Goal: Information Seeking & Learning: Find specific fact

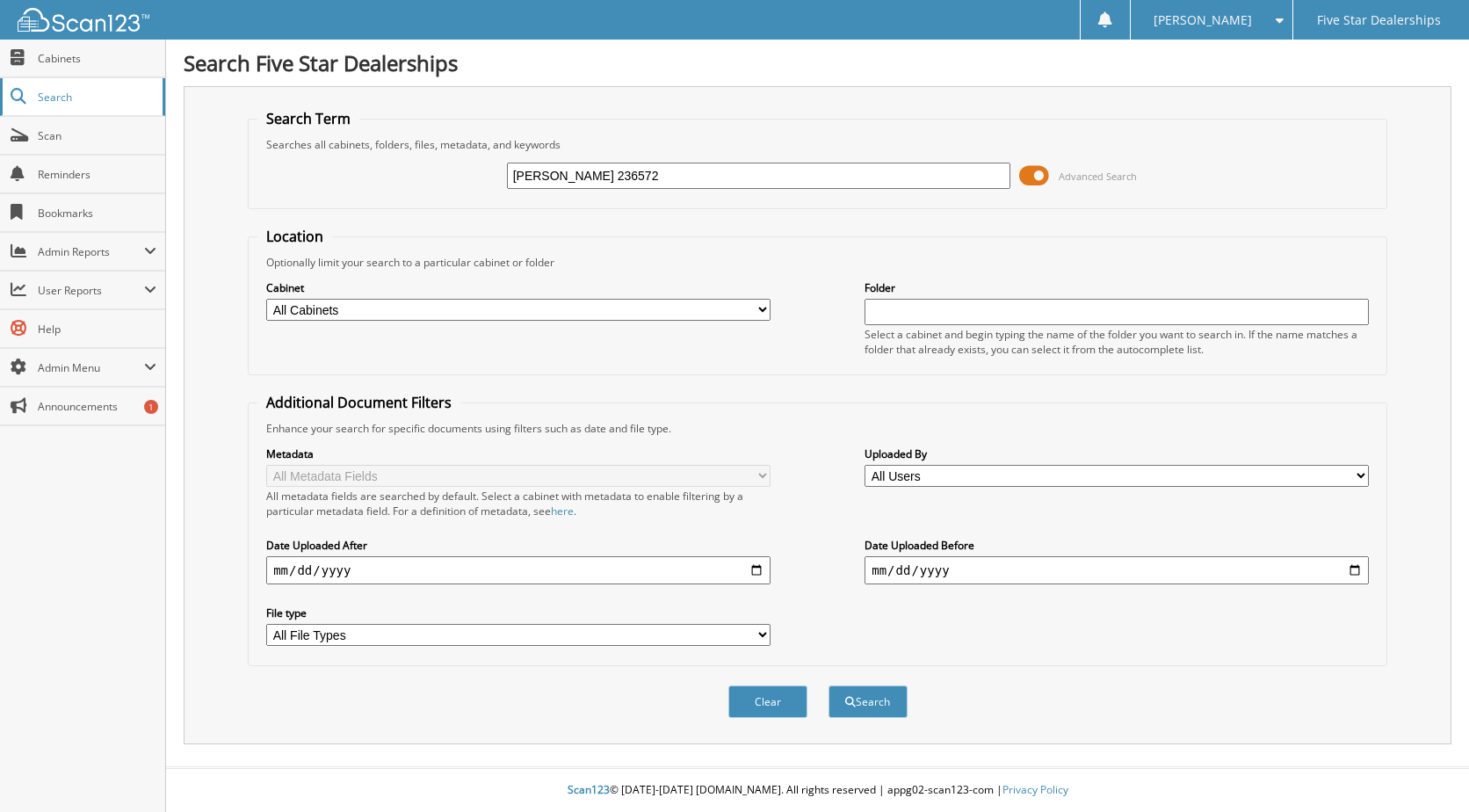
type input "[PERSON_NAME] 236572"
click at [829, 686] on button "Search" at bounding box center [868, 702] width 79 height 32
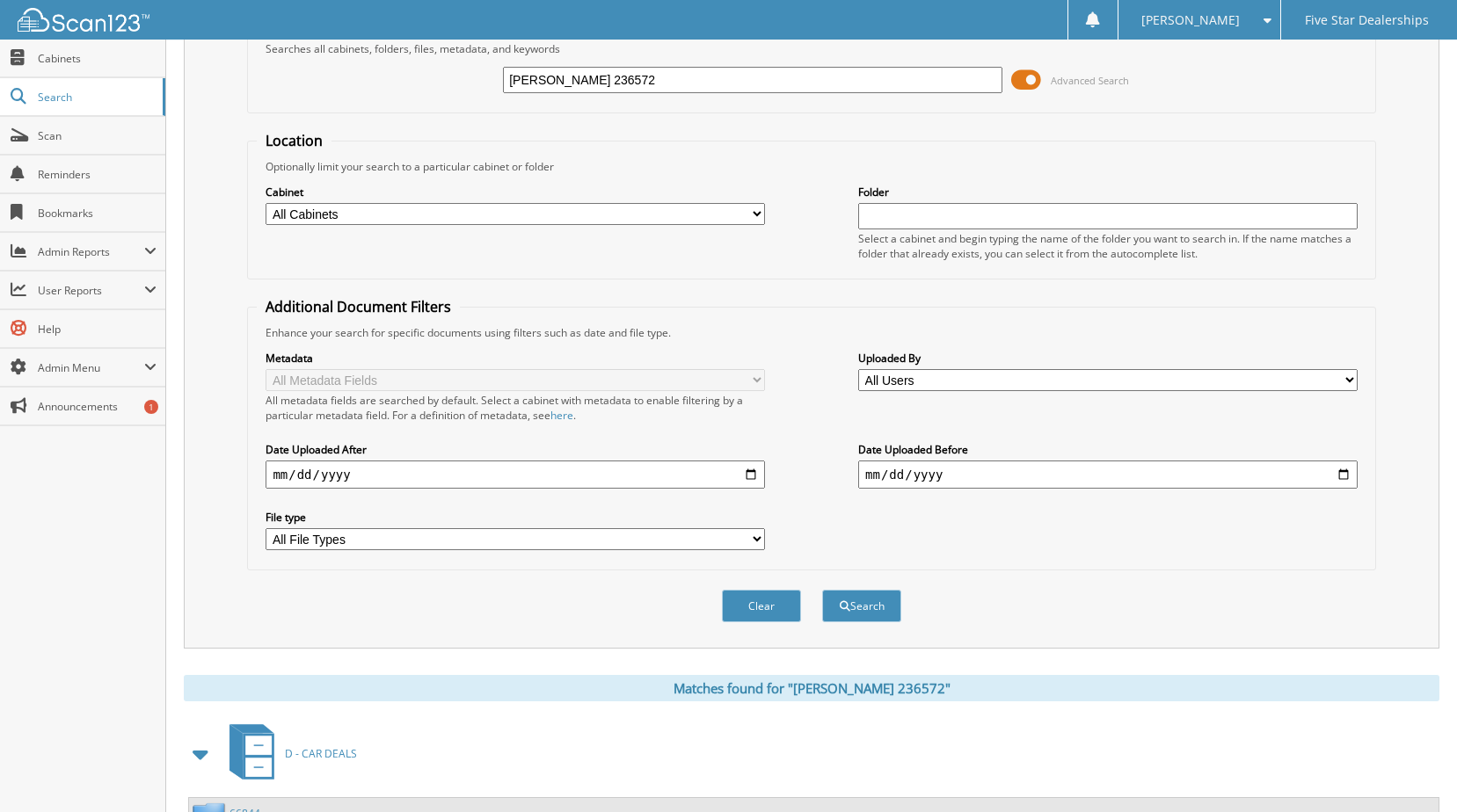
scroll to position [268, 0]
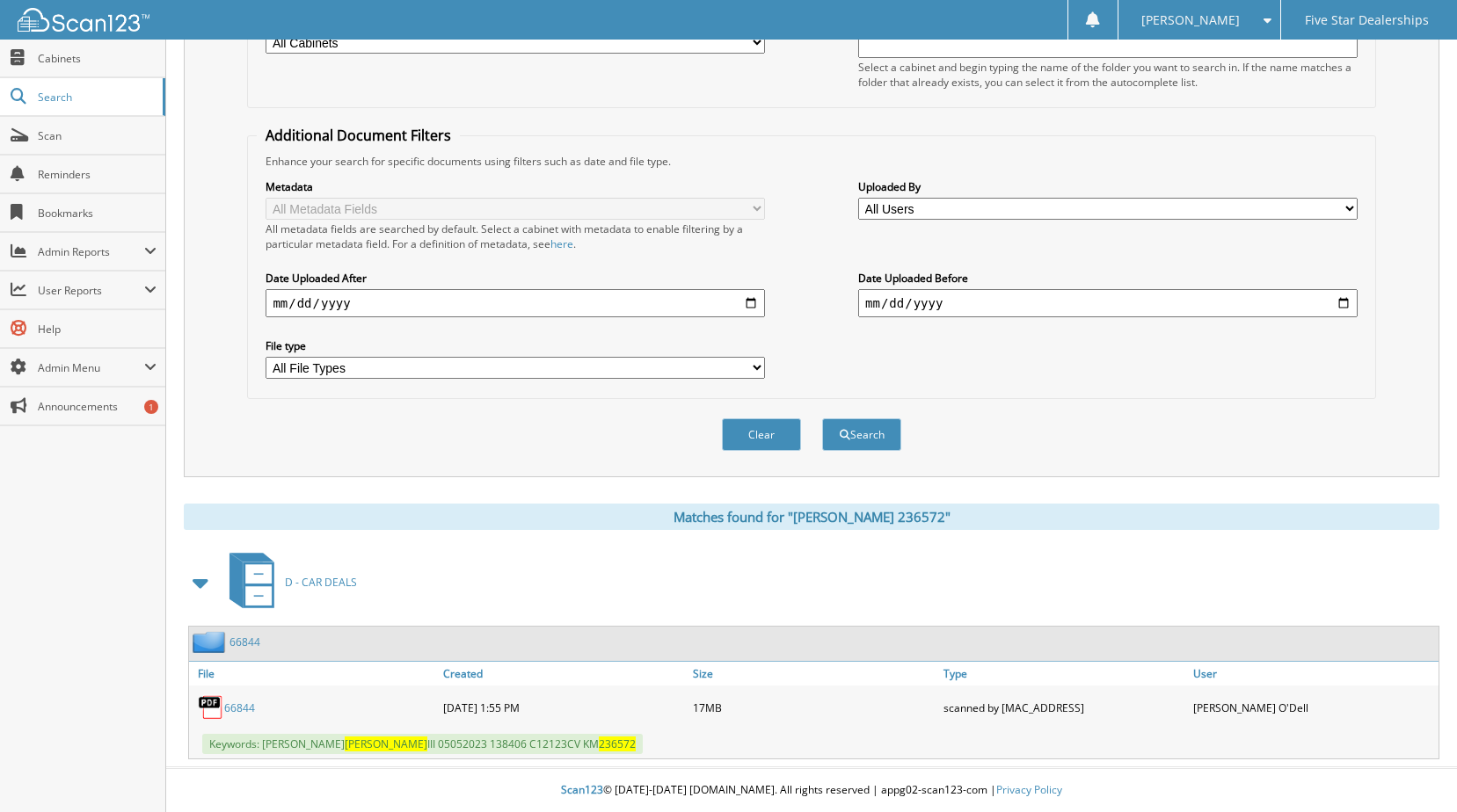
click at [248, 641] on link "66844" at bounding box center [244, 642] width 30 height 15
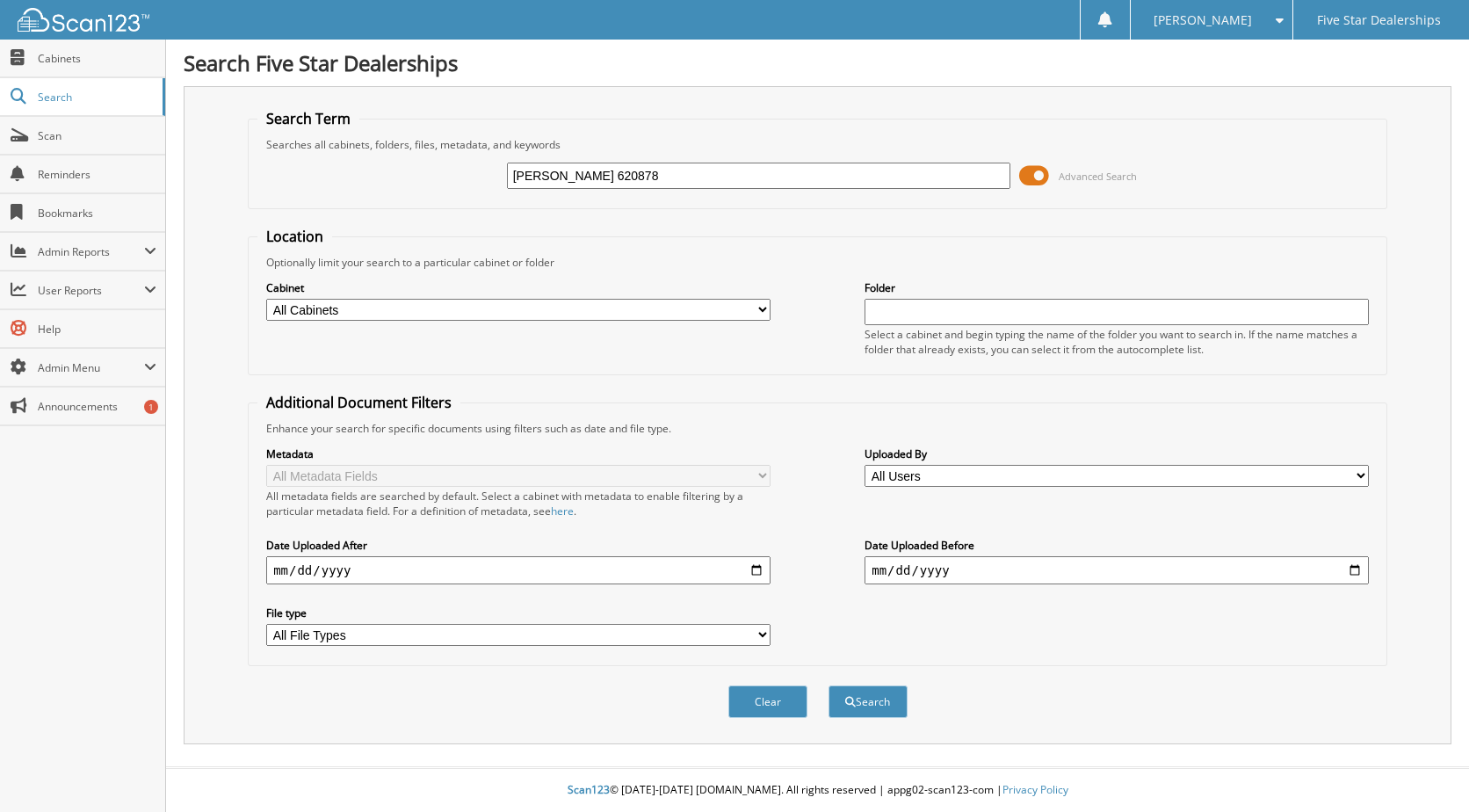
type input "[PERSON_NAME] 620878"
click at [829, 686] on button "Search" at bounding box center [868, 702] width 79 height 32
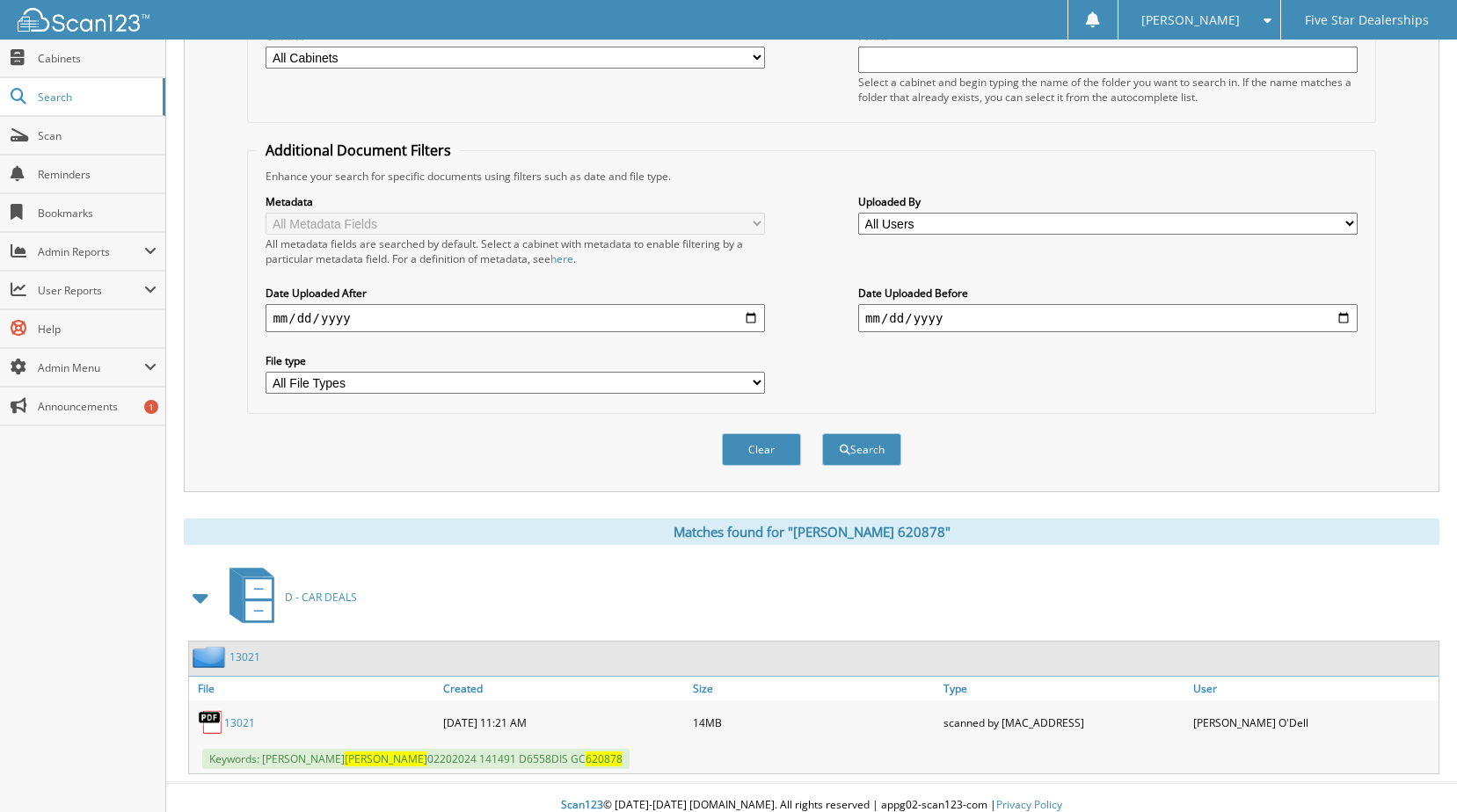
scroll to position [268, 0]
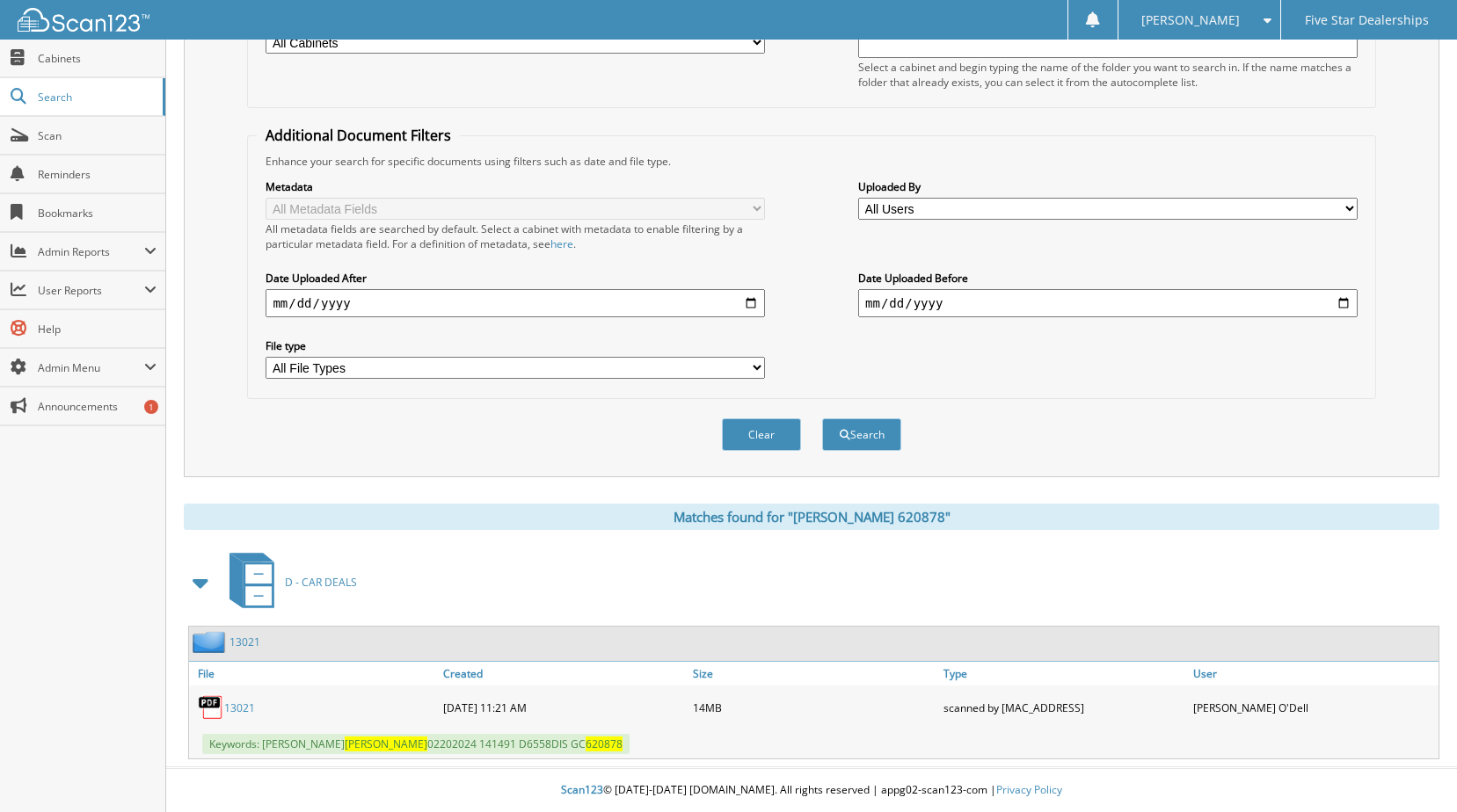
click at [239, 706] on link "13021" at bounding box center [240, 708] width 30 height 15
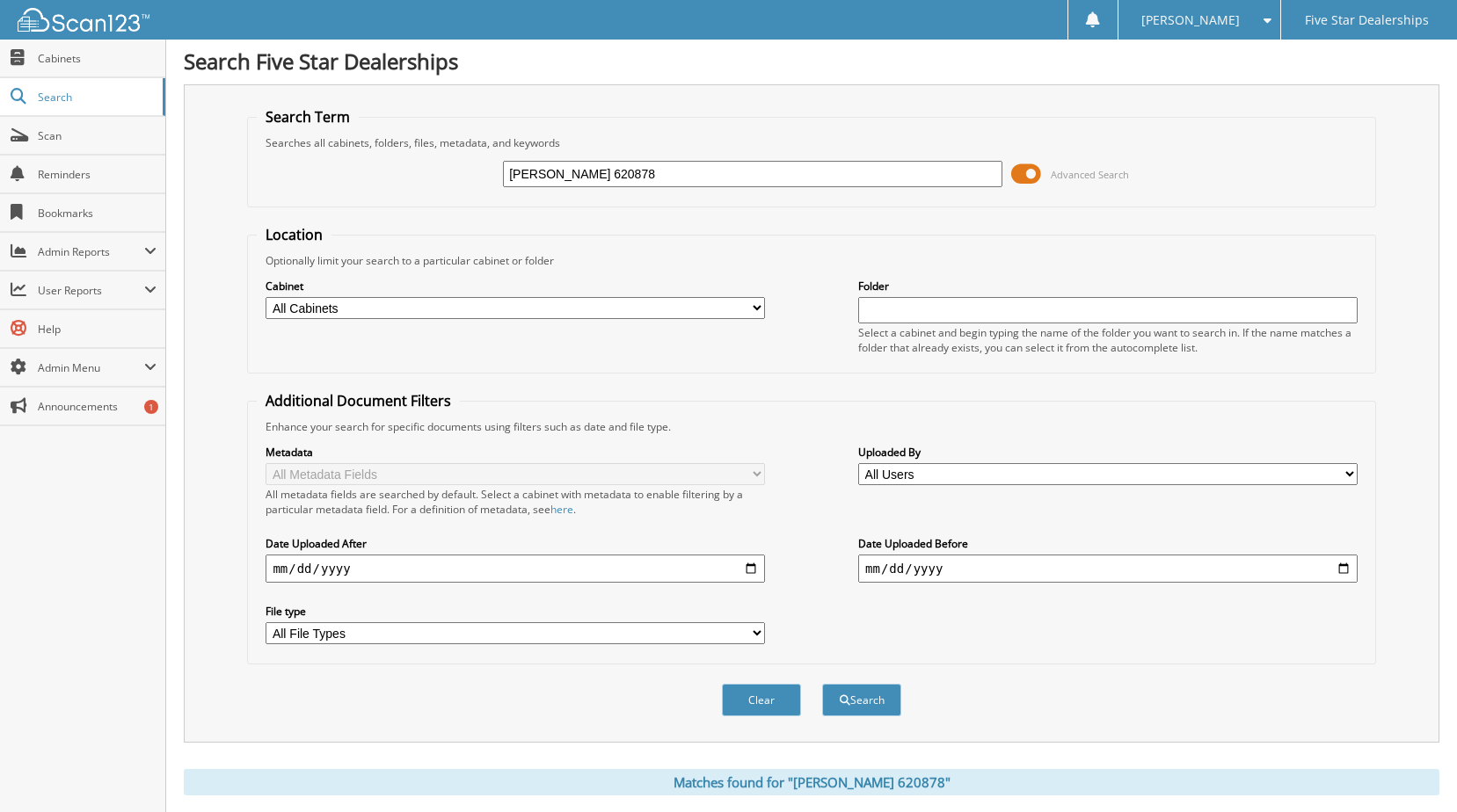
scroll to position [0, 0]
drag, startPoint x: 455, startPoint y: 180, endPoint x: 177, endPoint y: 187, distance: 278.1
click at [177, 187] on div "Search Five Star Dealerships Search Term Searches all cabinets, folders, files,…" at bounding box center [811, 539] width 1291 height 1079
type input "global"
click at [822, 686] on button "Search" at bounding box center [861, 702] width 79 height 32
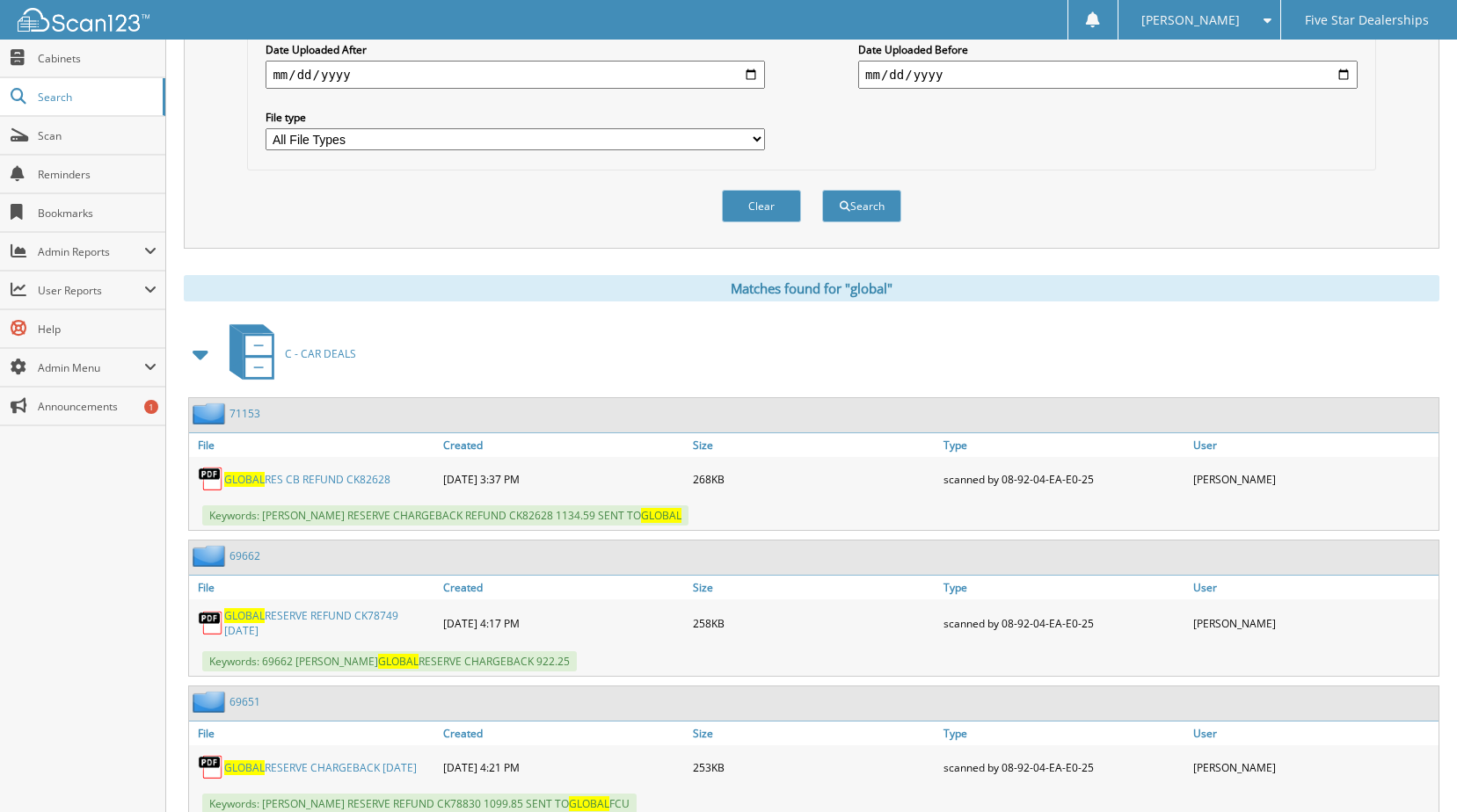
scroll to position [528, 0]
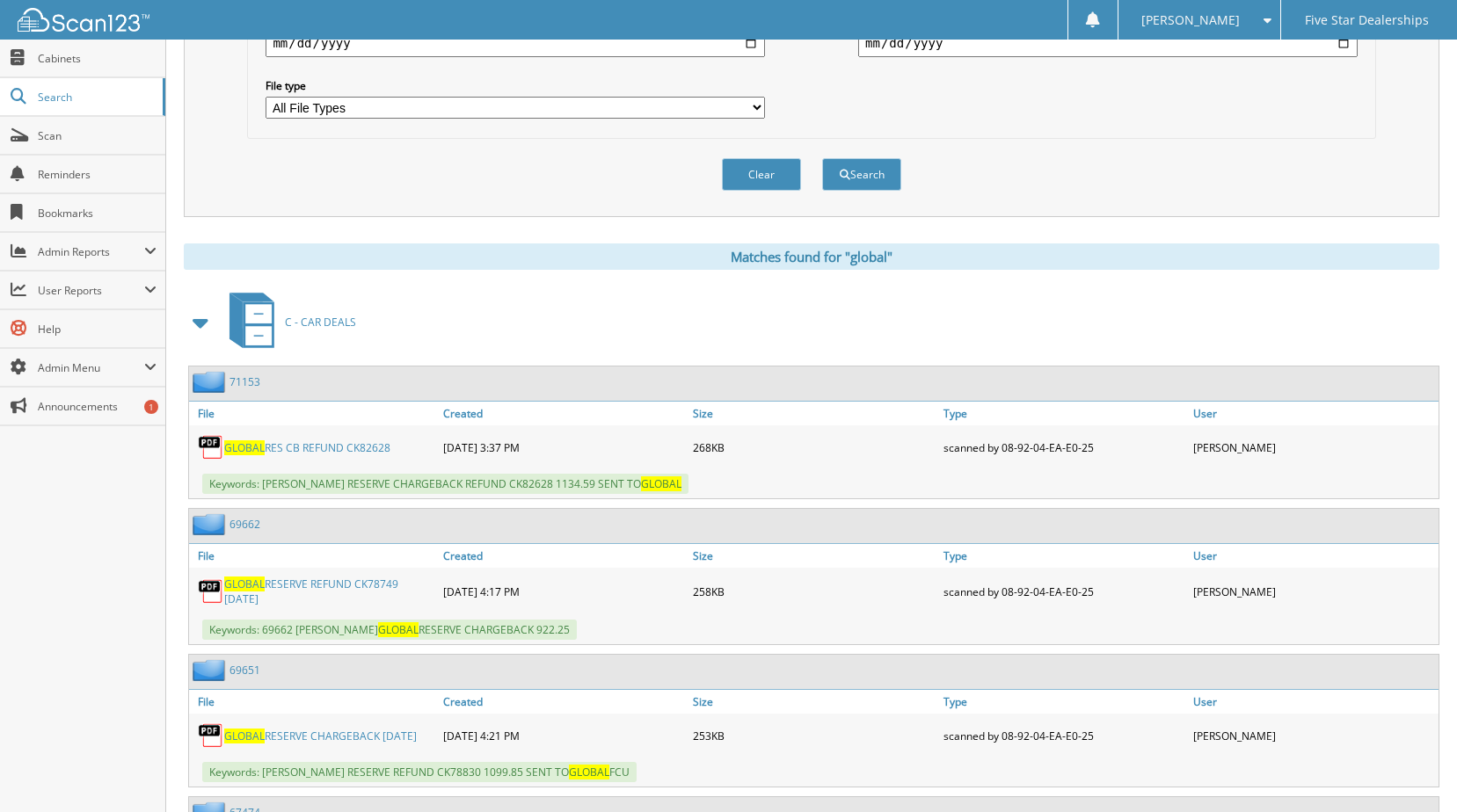
click at [285, 448] on link "GLOBAL RES CB REFUND CK82628" at bounding box center [307, 448] width 166 height 15
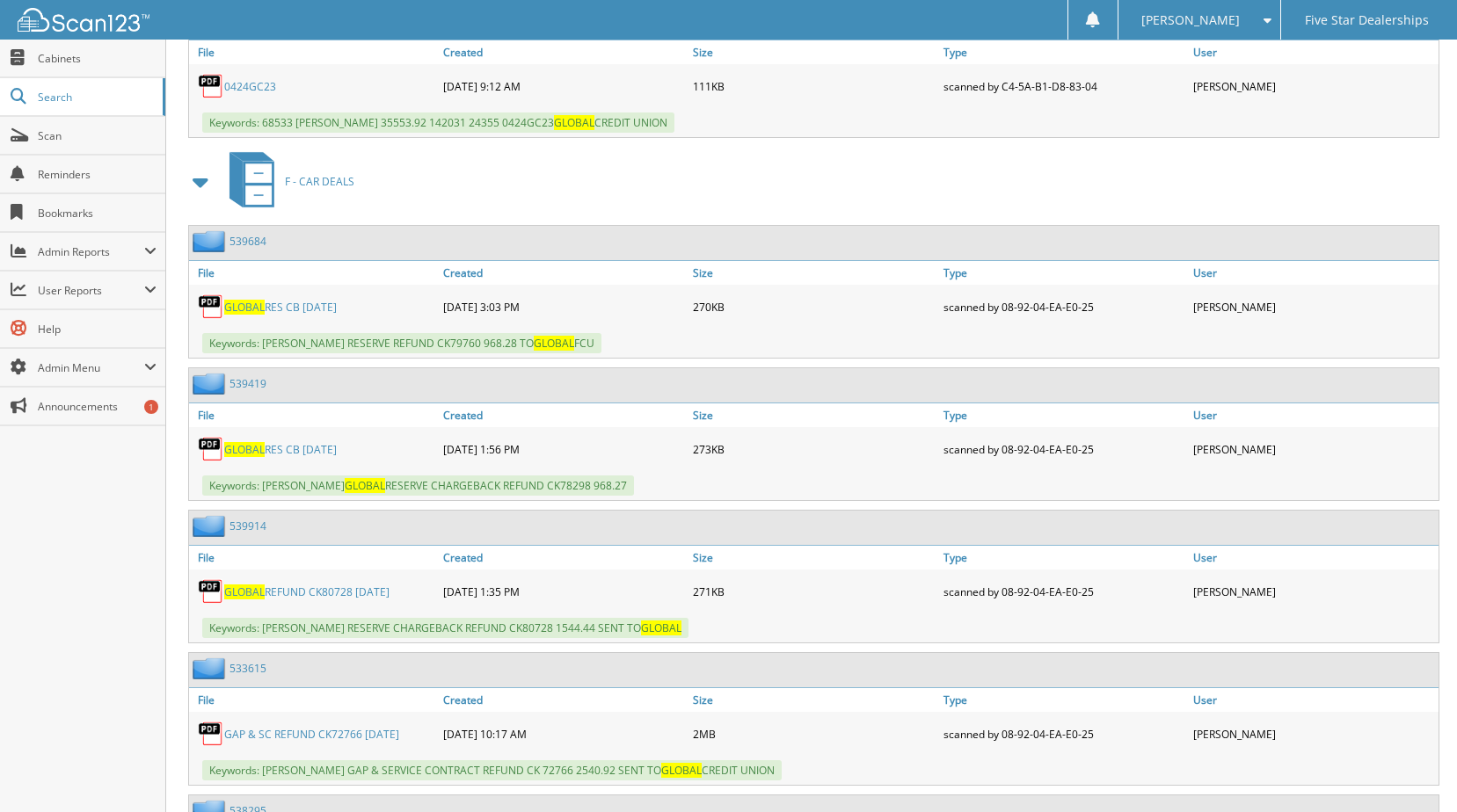
scroll to position [2988, 0]
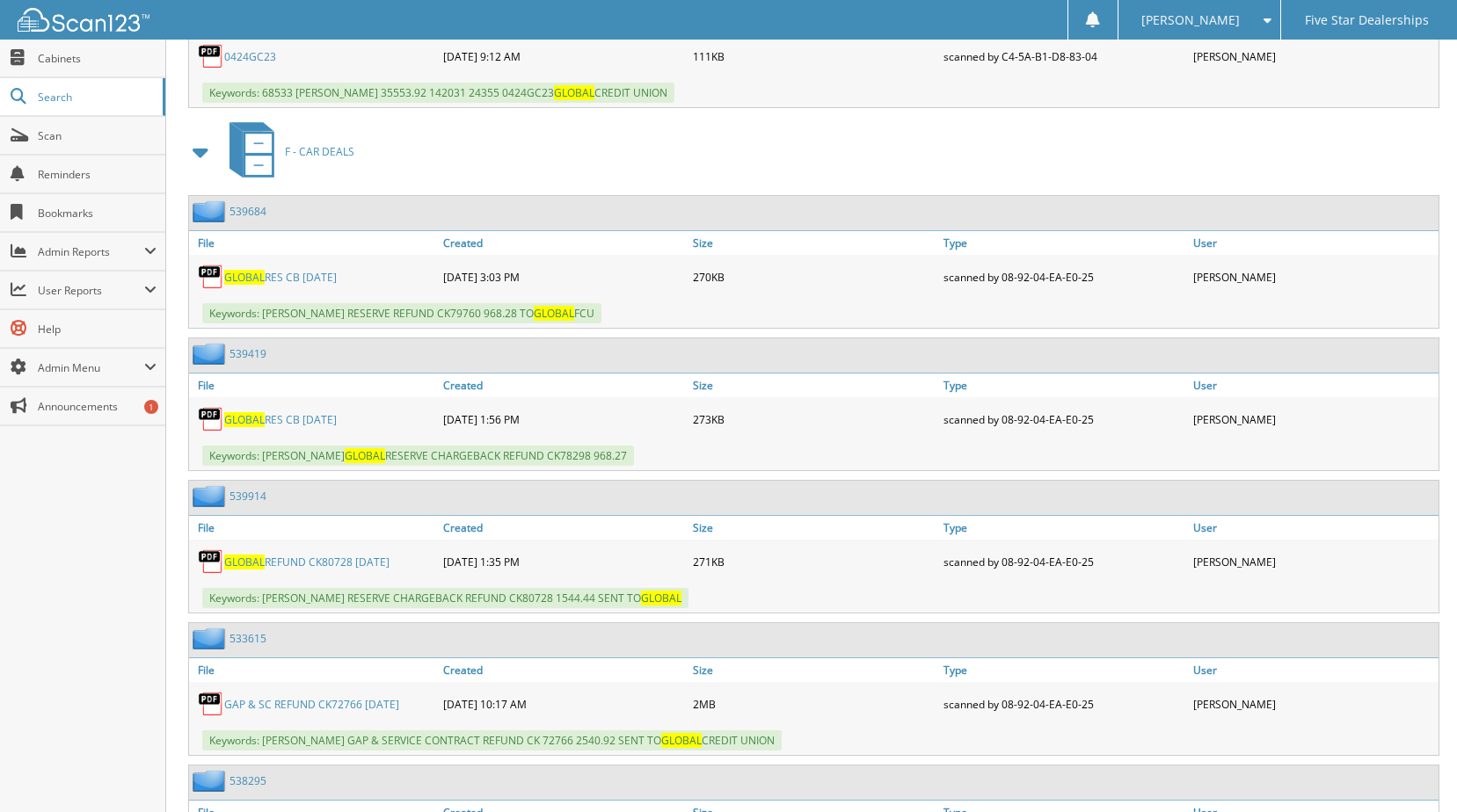
click at [297, 564] on link "GLOBAL REFUND CK80728 7.29.25" at bounding box center [307, 562] width 165 height 15
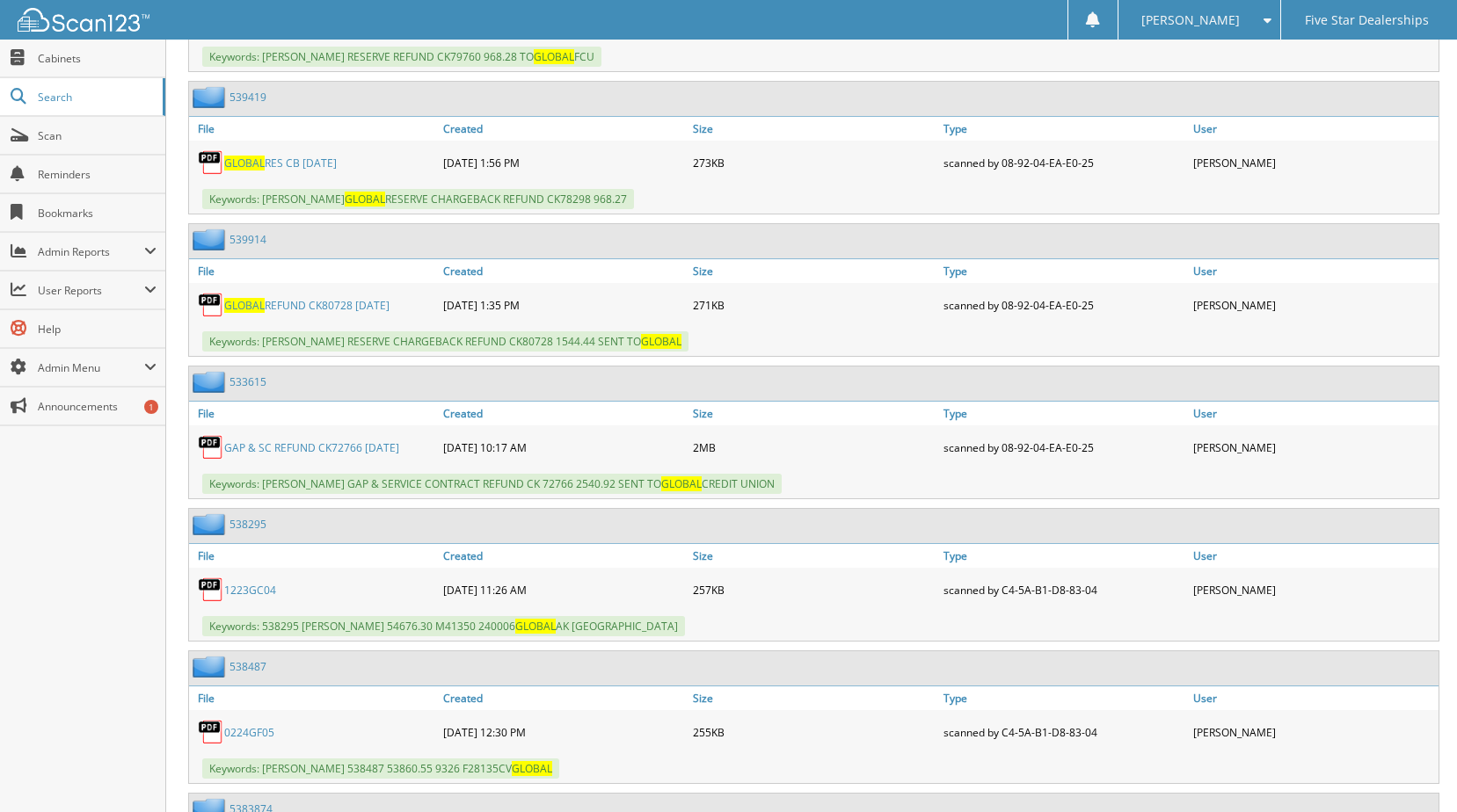
scroll to position [3252, 0]
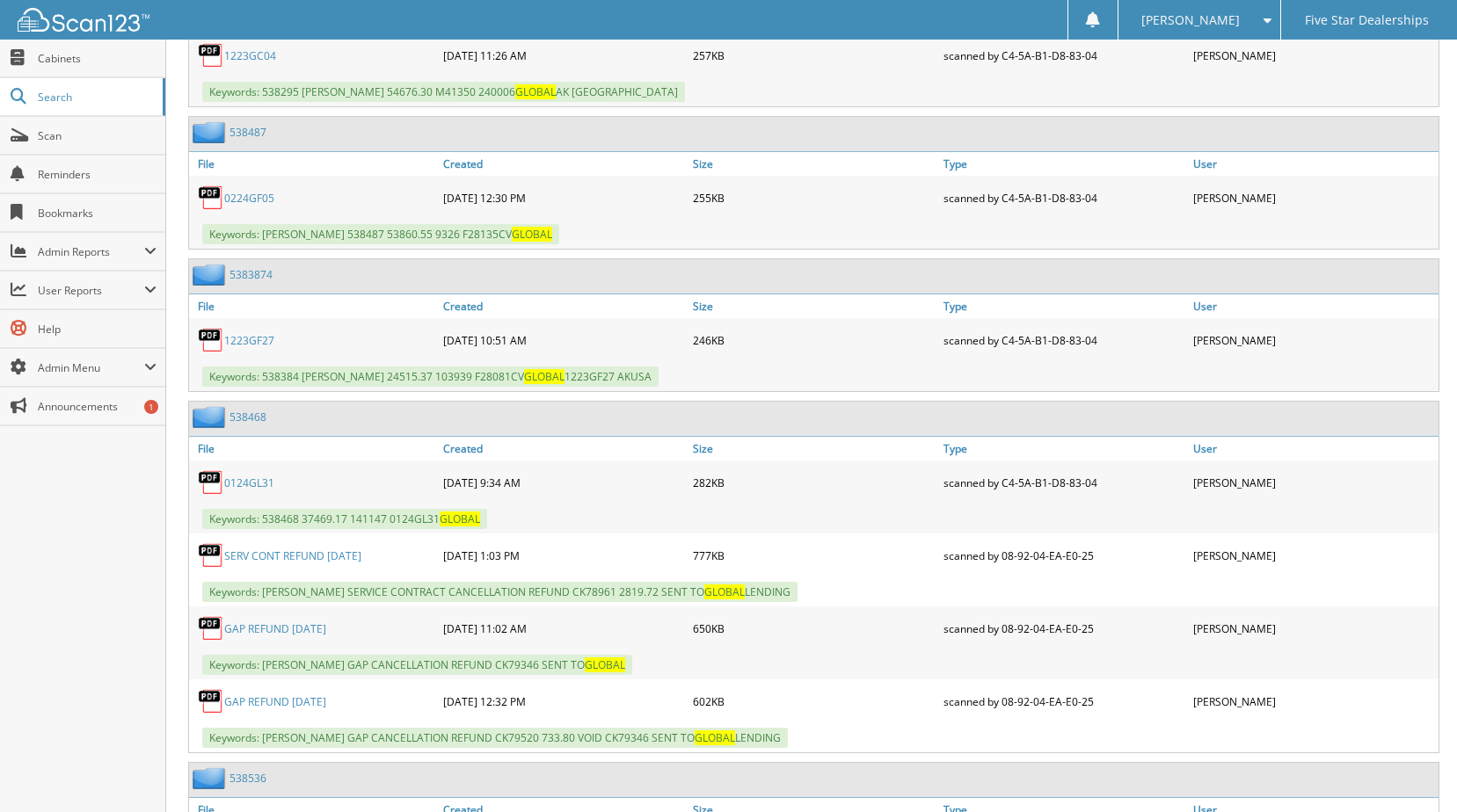
scroll to position [3867, 0]
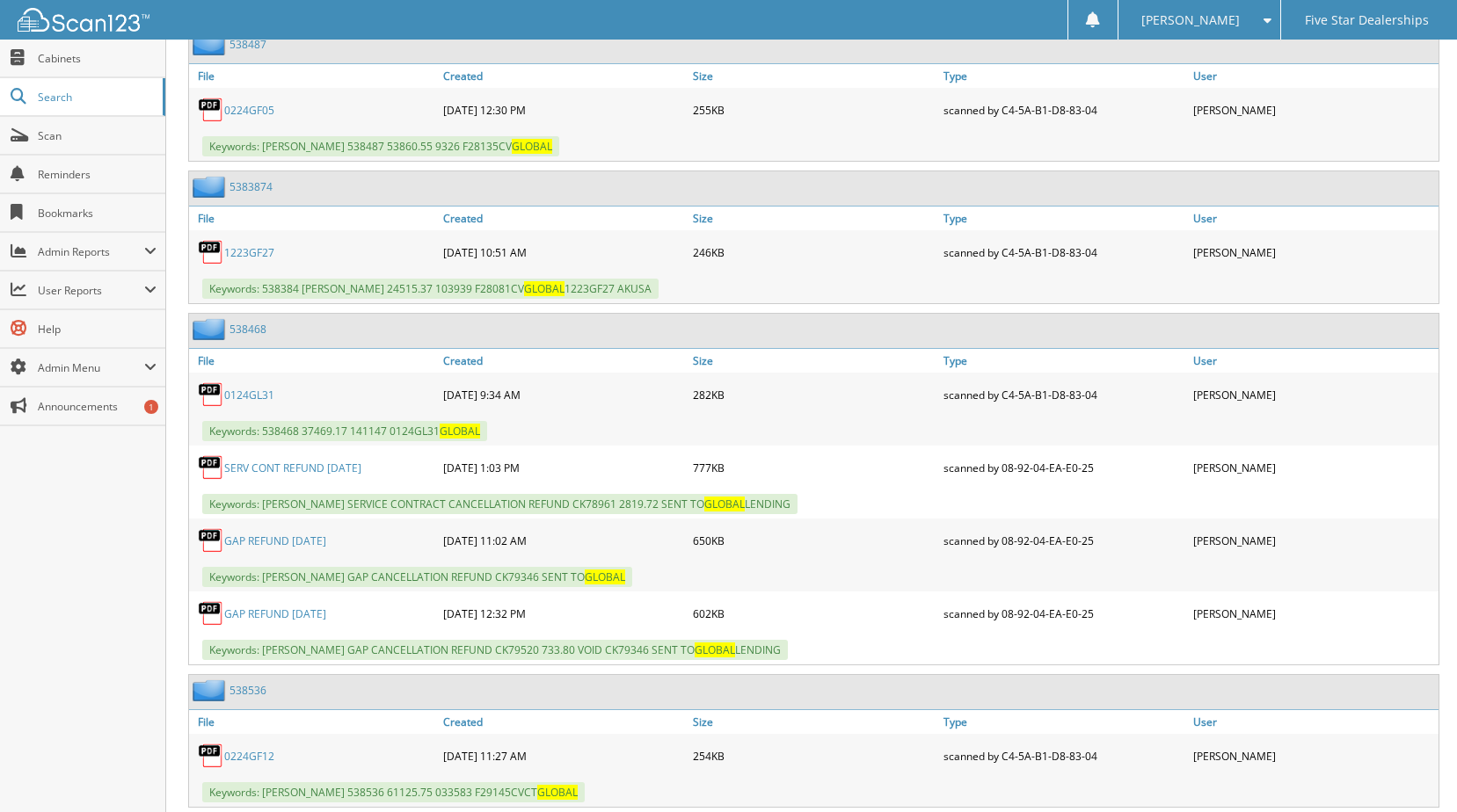
click at [293, 467] on link "SERV CONT REFUND [DATE]" at bounding box center [293, 468] width 137 height 15
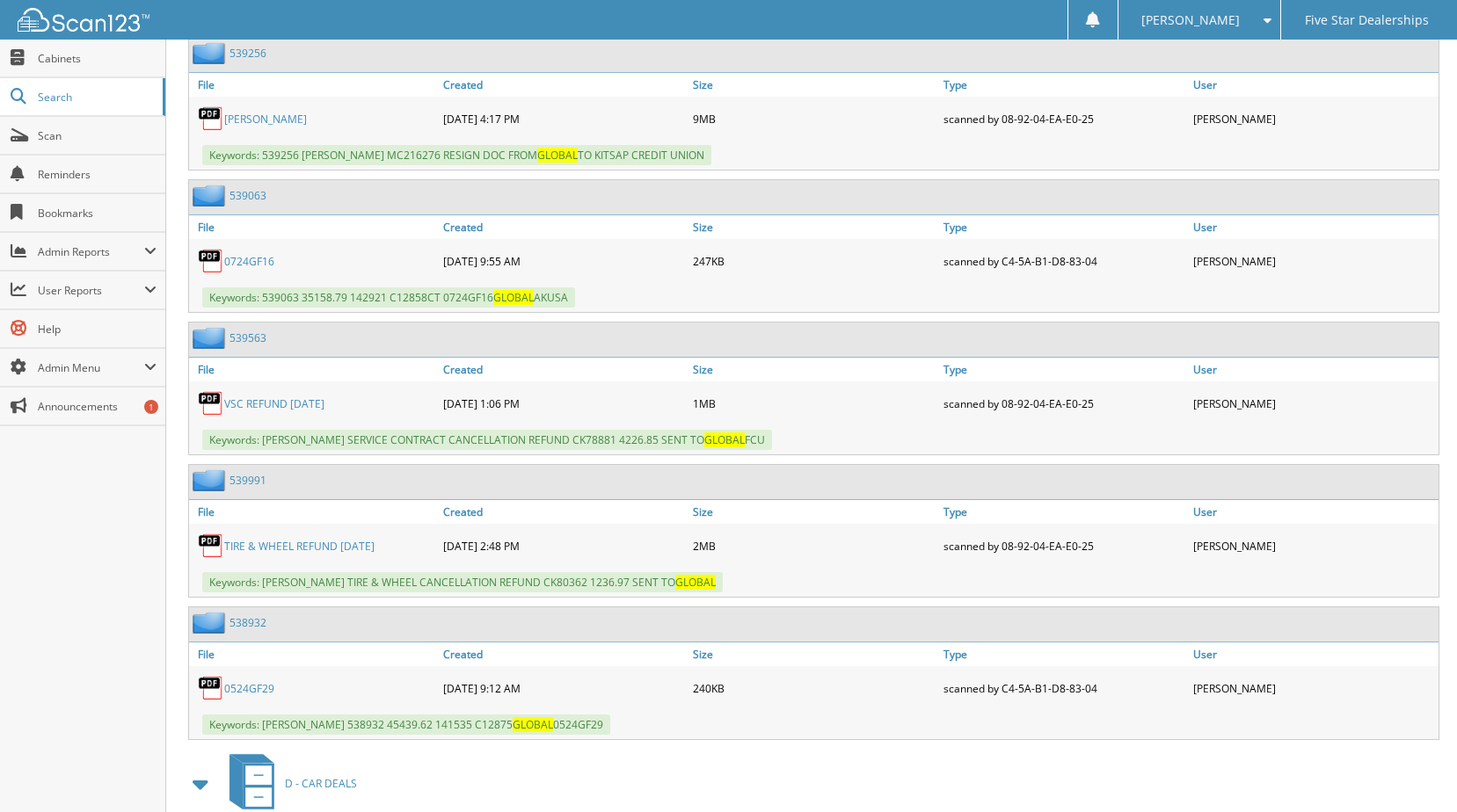
scroll to position [5361, 0]
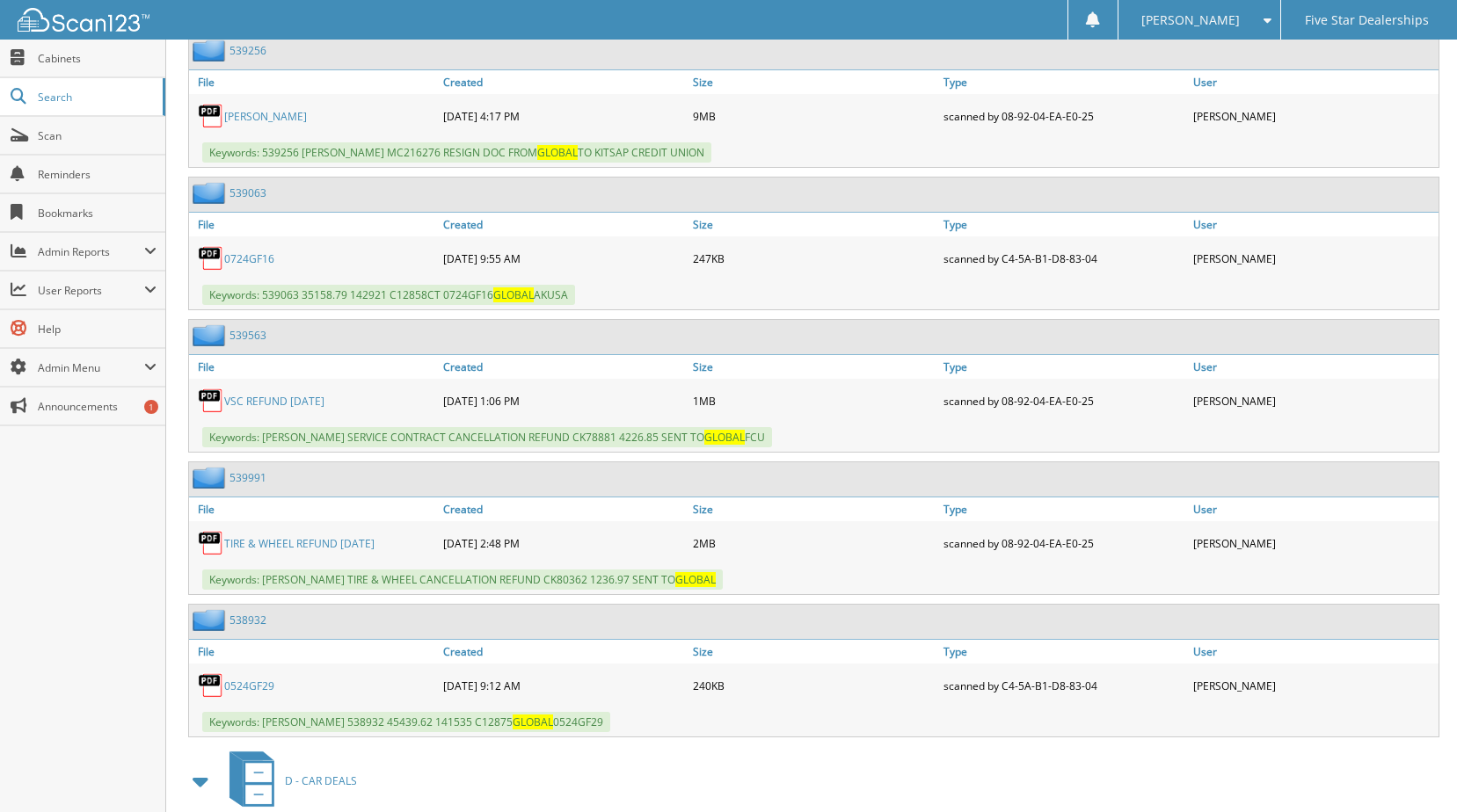
click at [301, 545] on link "TIRE & WHEEL REFUND [DATE]" at bounding box center [300, 544] width 150 height 15
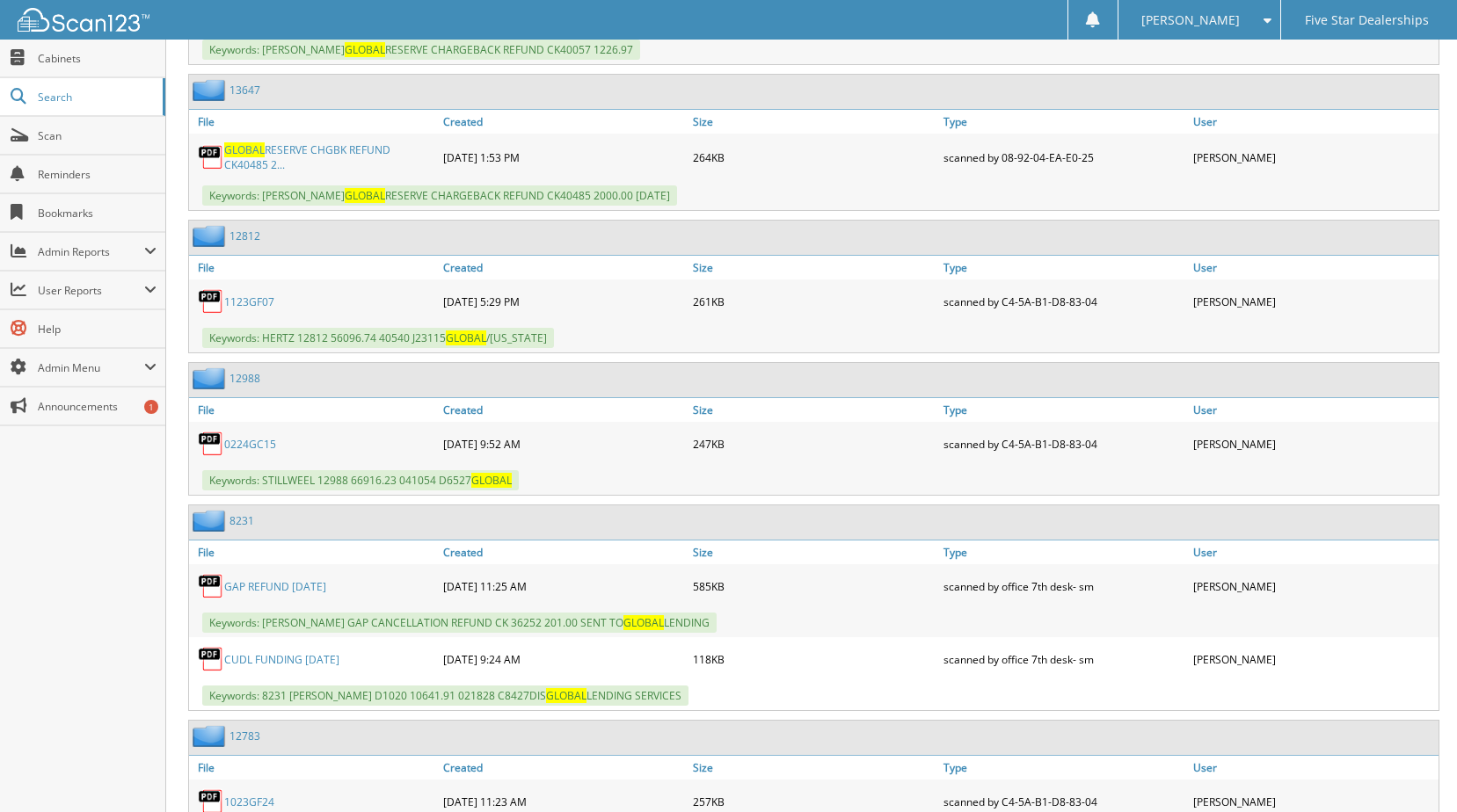
scroll to position [6416, 0]
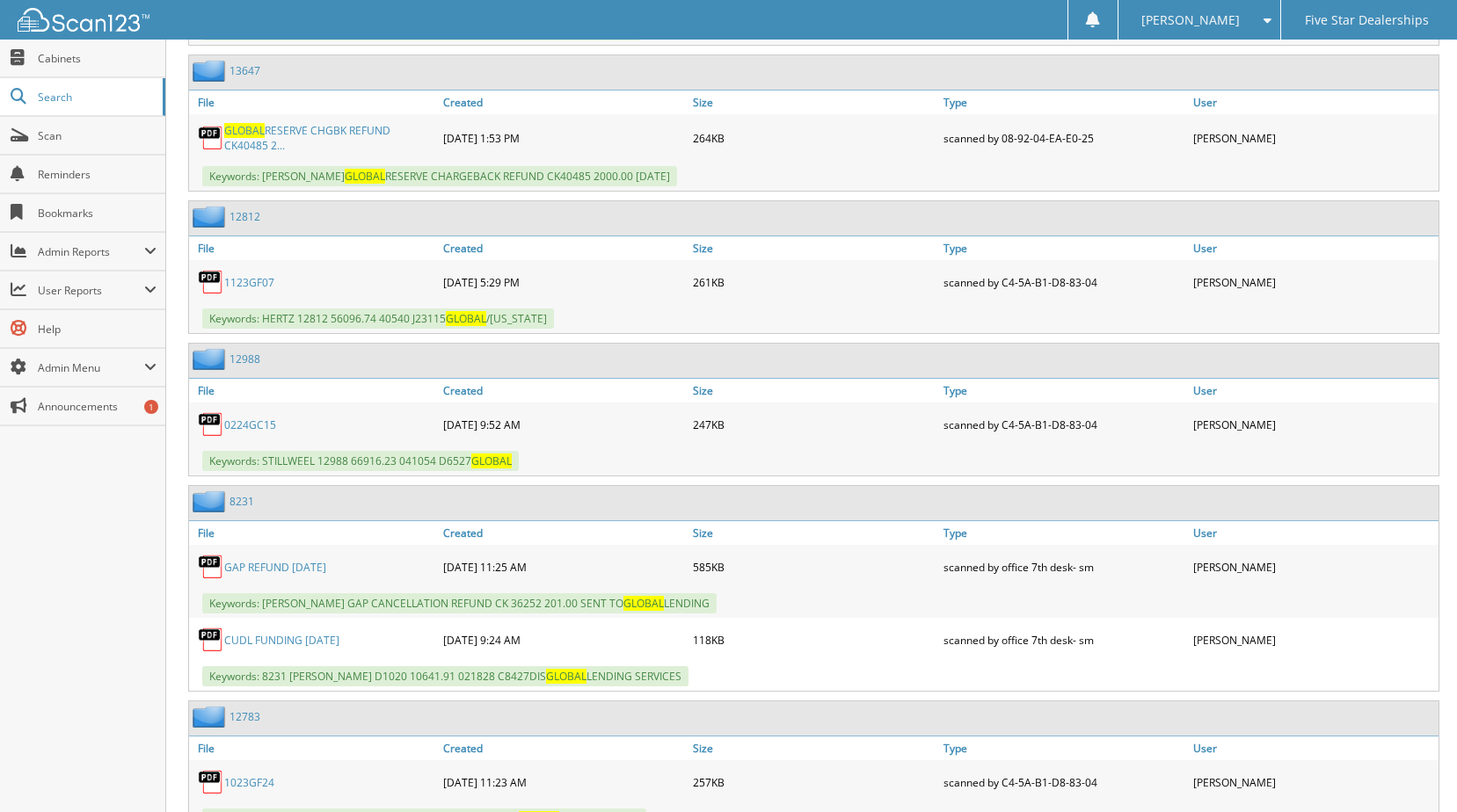
click at [290, 564] on link "GAP REFUND [DATE]" at bounding box center [275, 568] width 102 height 15
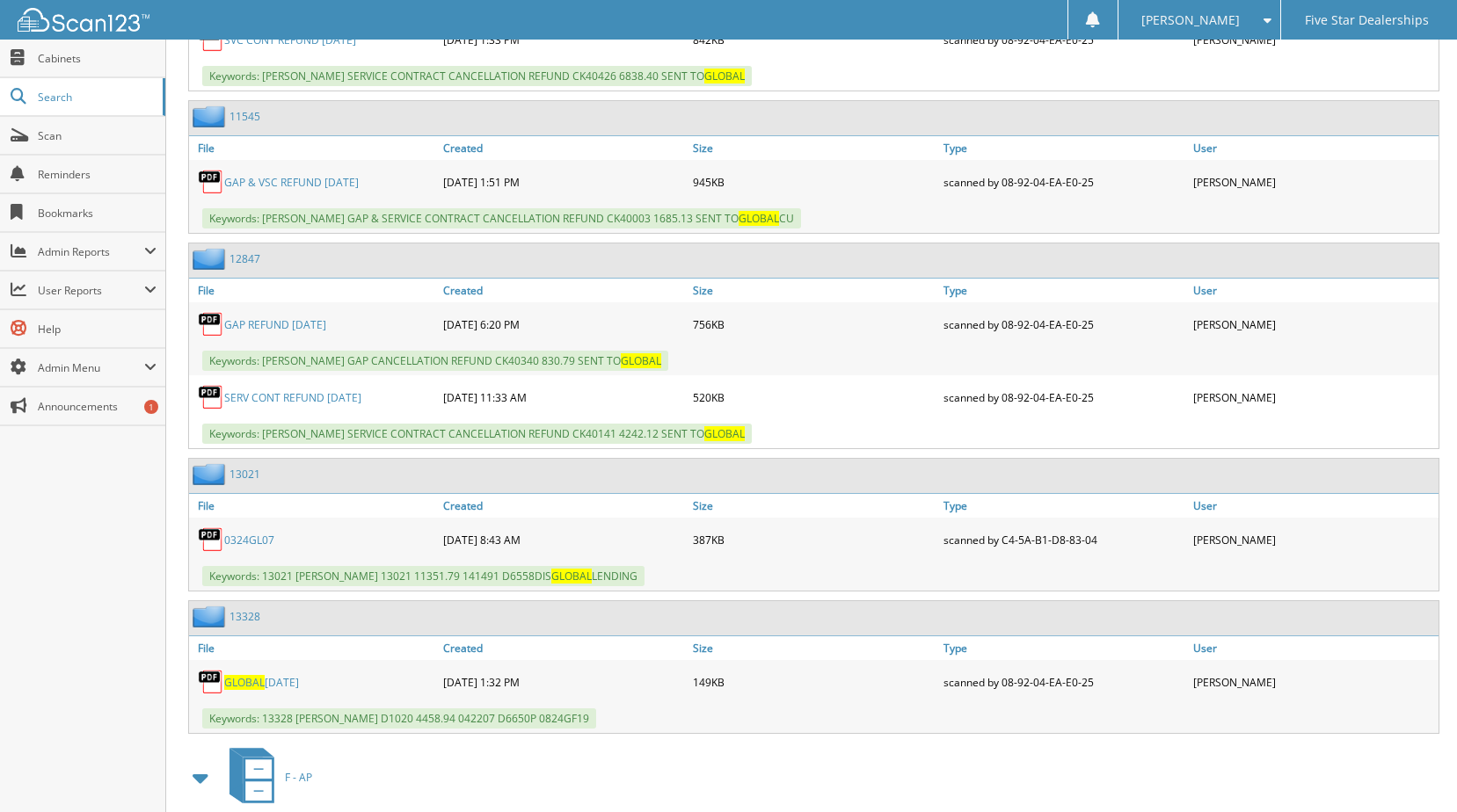
scroll to position [8173, 0]
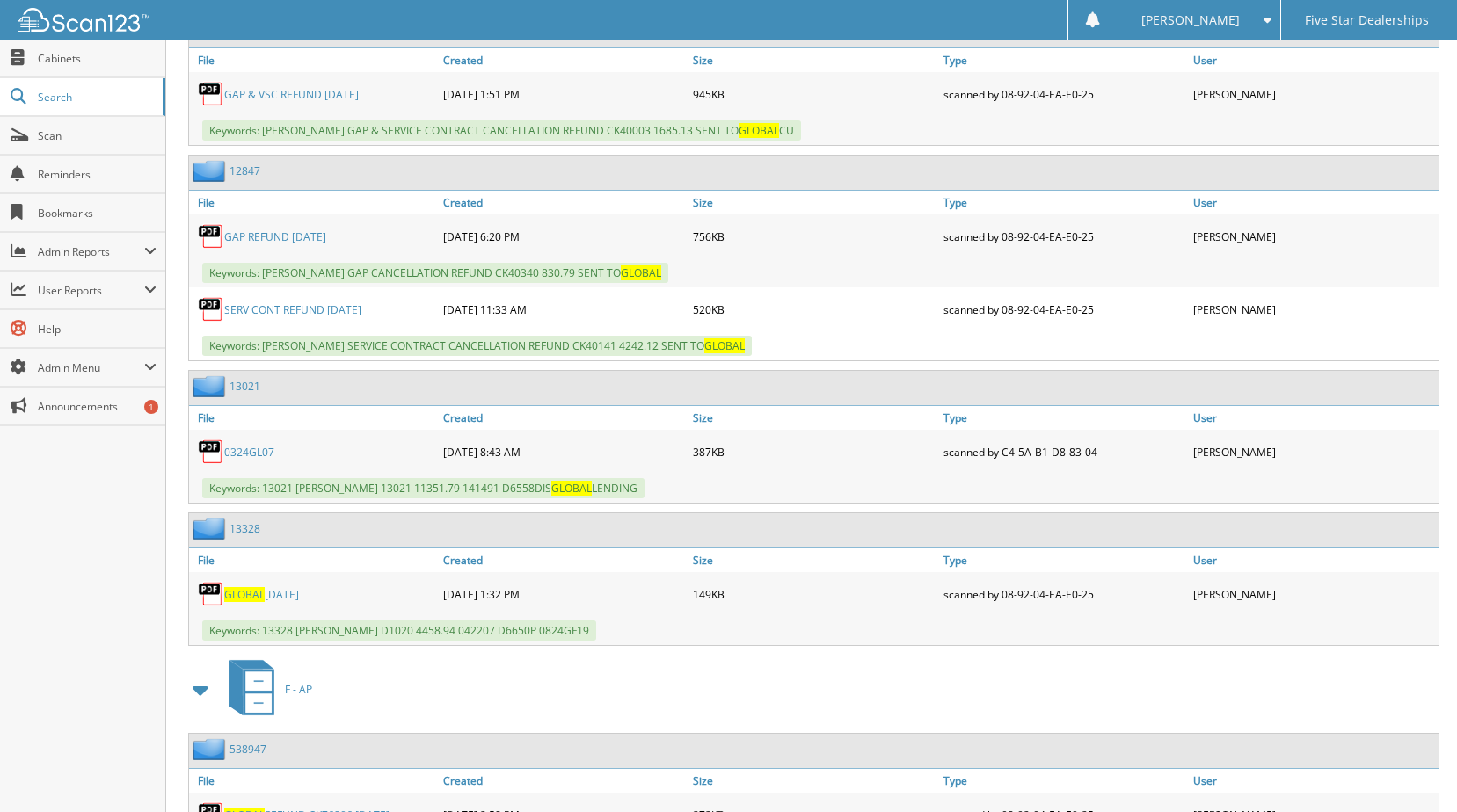
click at [245, 453] on link "0324GL07" at bounding box center [249, 453] width 50 height 15
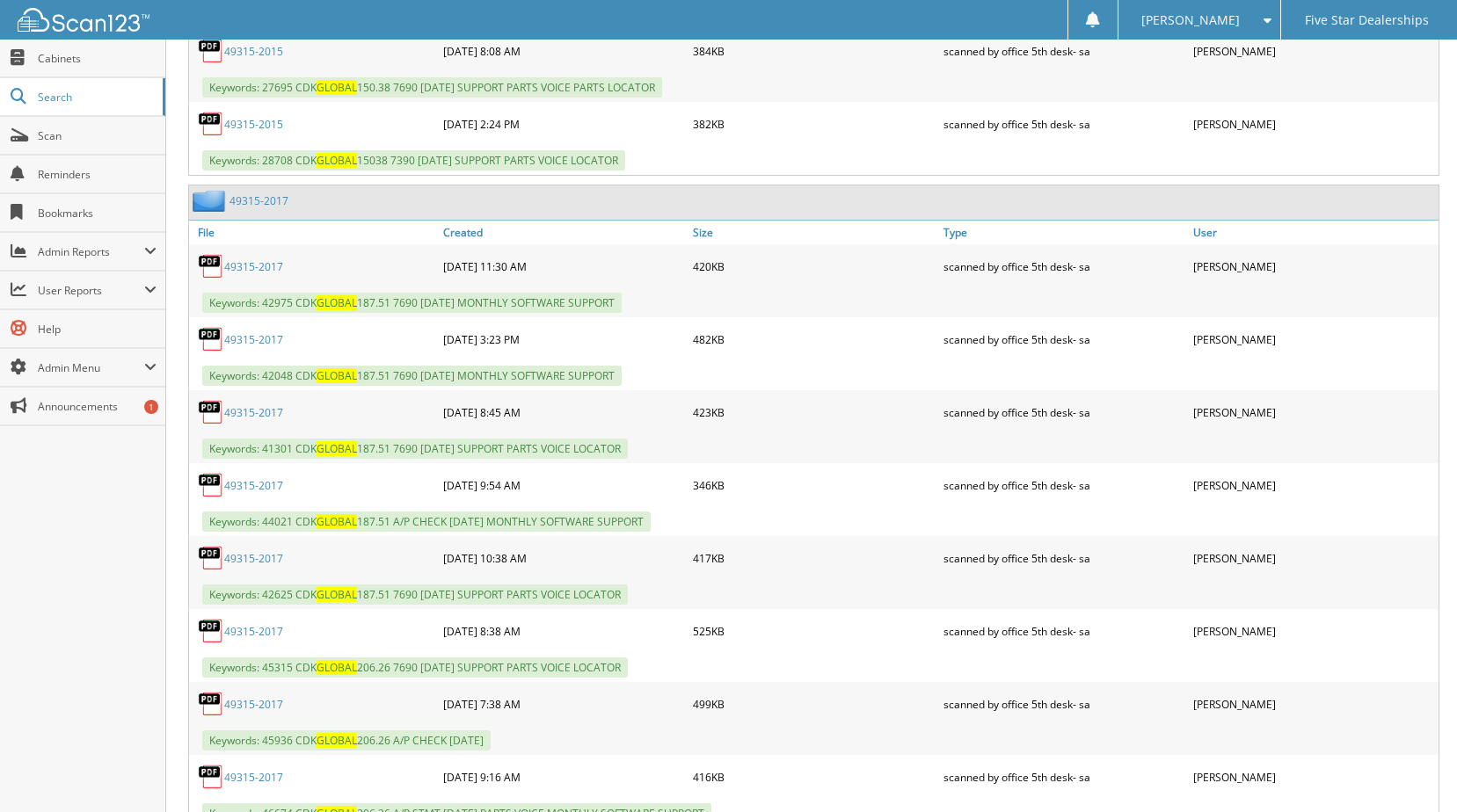
scroll to position [18280, 0]
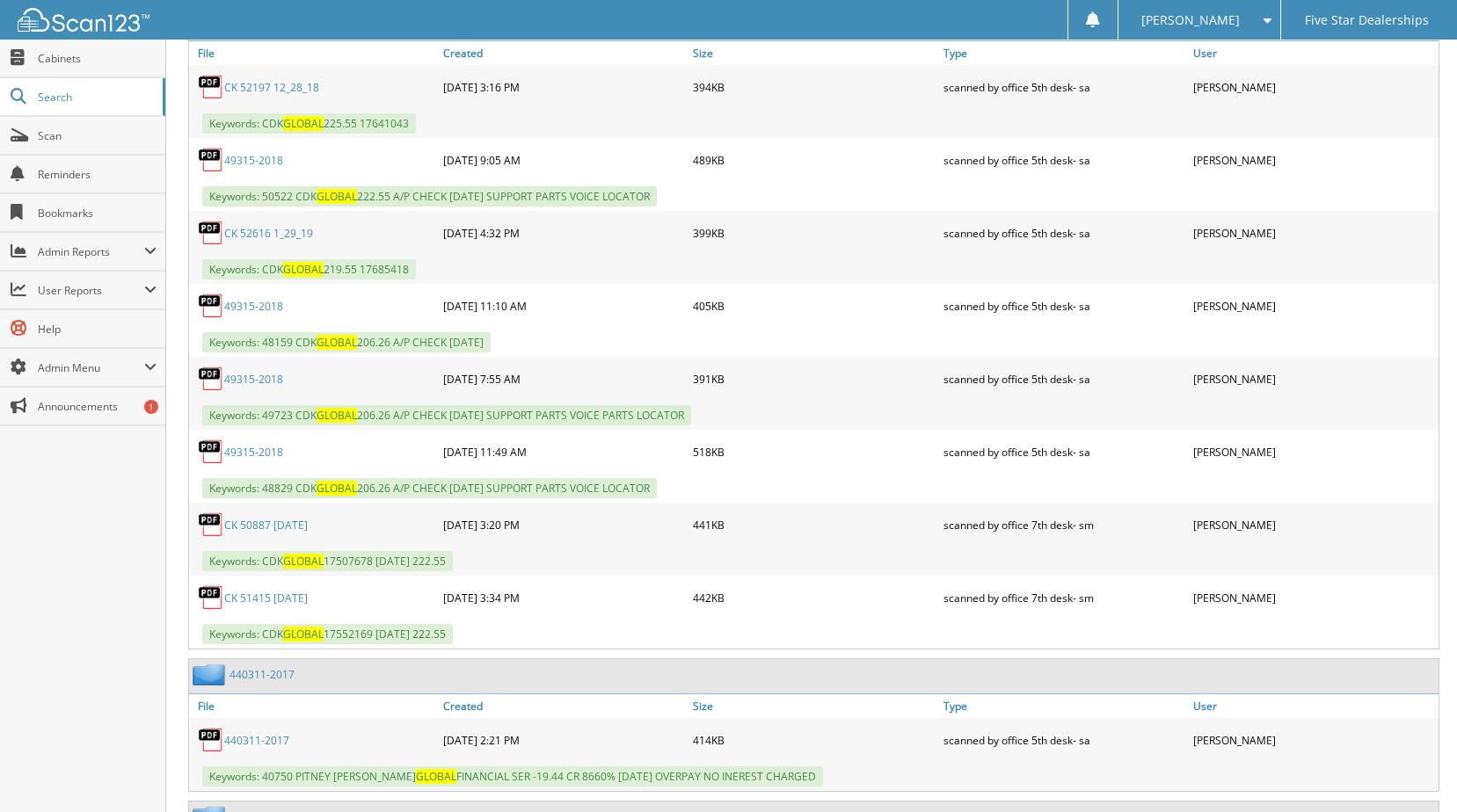
scroll to position [19951, 0]
